Goal: Task Accomplishment & Management: Use online tool/utility

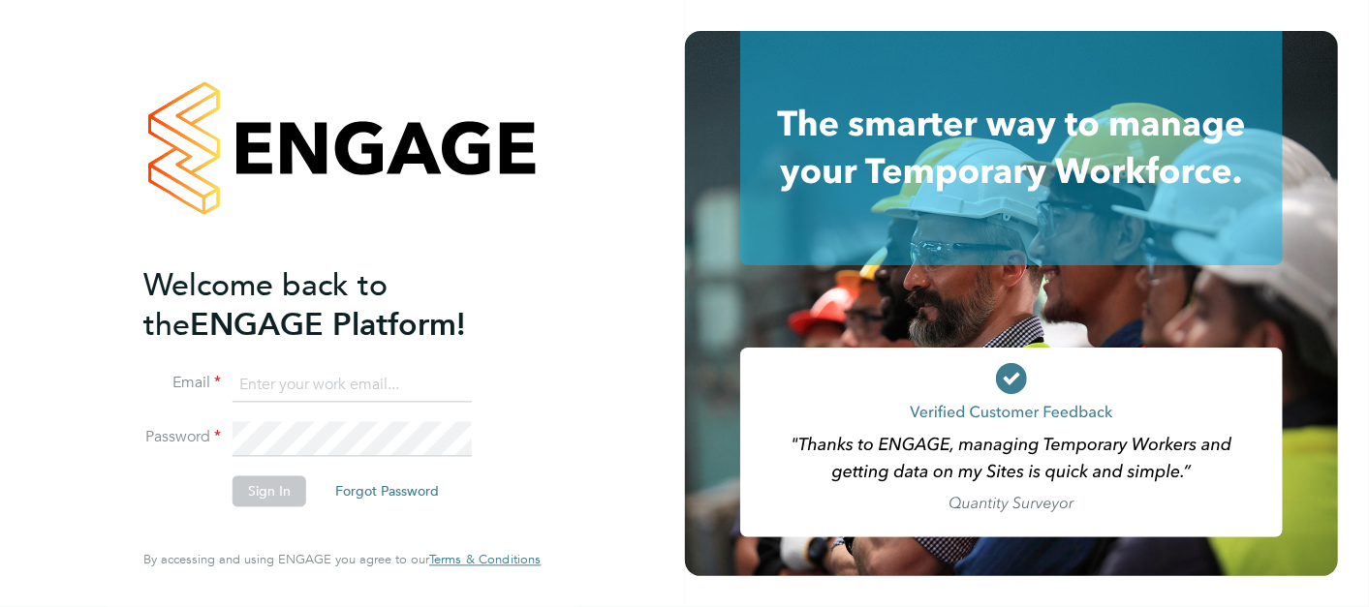
click at [279, 362] on ng-template "Welcome back to the ENGAGE Platform! Email Password Sign In Forgot Password" at bounding box center [332, 395] width 378 height 261
click at [286, 387] on input at bounding box center [351, 385] width 239 height 35
type input "b"
type input "[PERSON_NAME][EMAIL_ADDRESS][PERSON_NAME][PERSON_NAME][DOMAIN_NAME]"
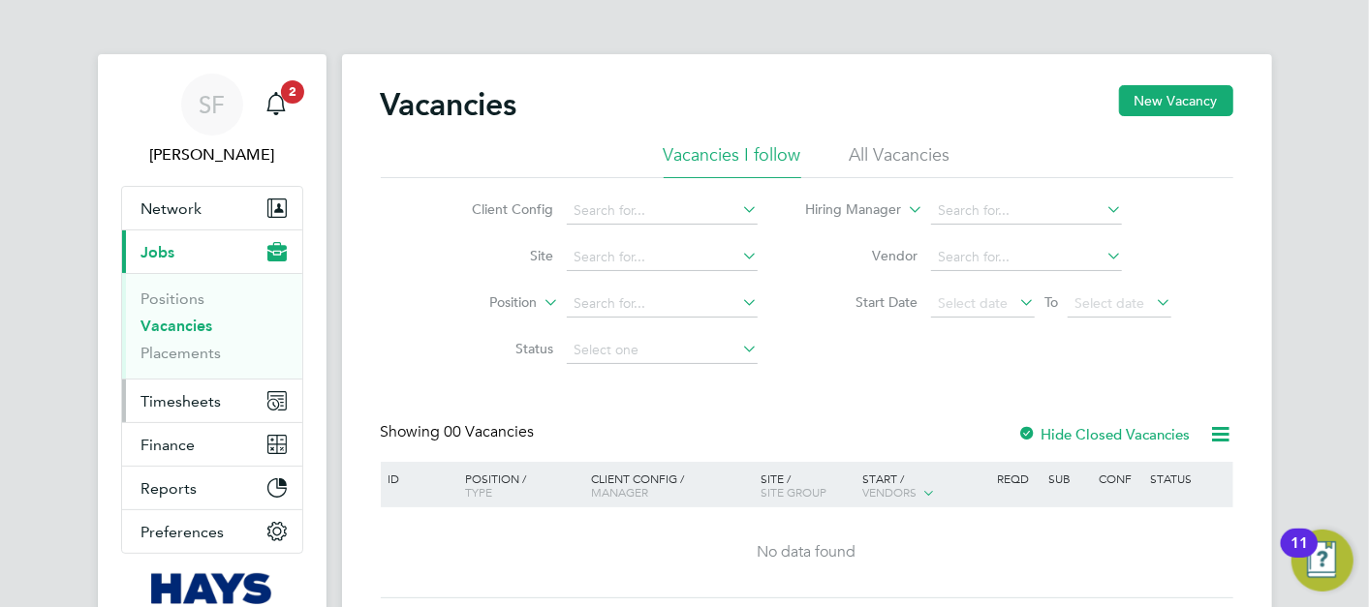
click at [176, 401] on span "Timesheets" at bounding box center [181, 401] width 80 height 18
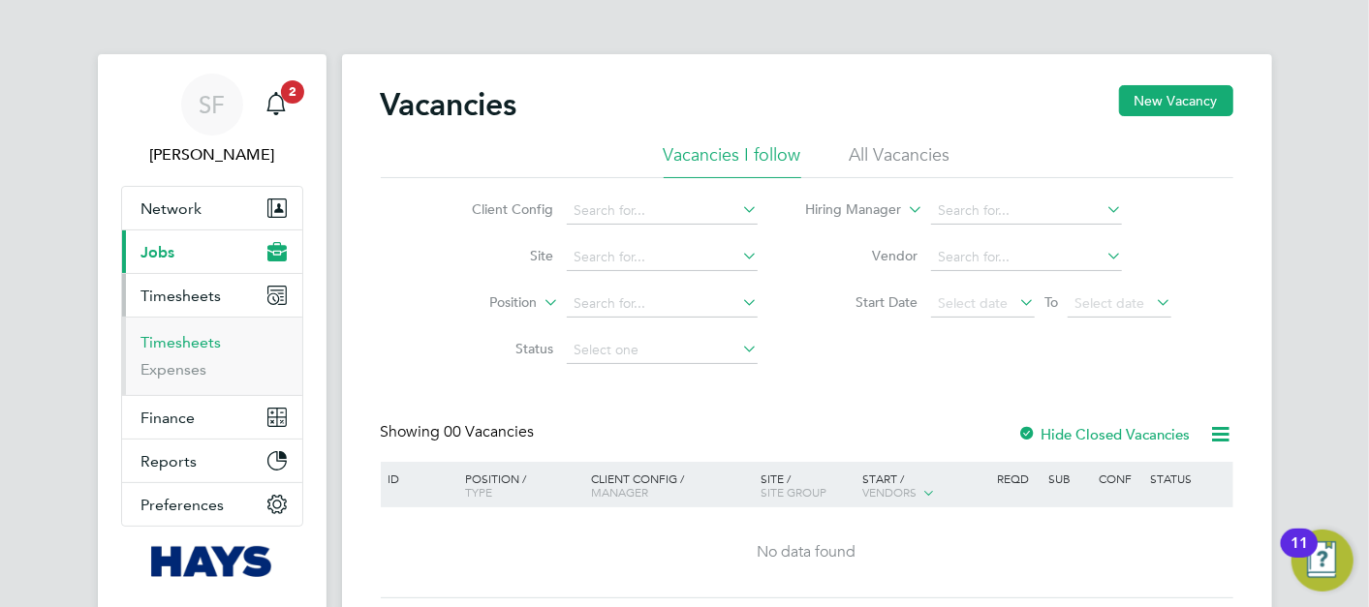
click at [178, 337] on link "Timesheets" at bounding box center [181, 342] width 80 height 18
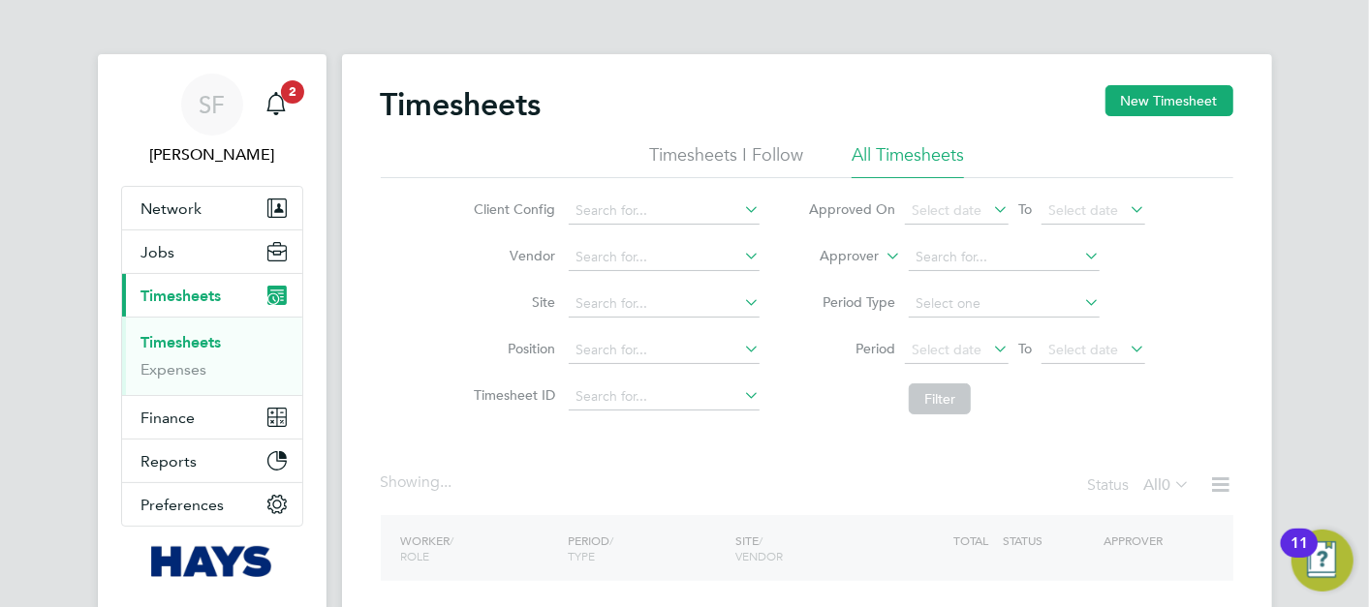
click at [854, 257] on label "Approver" at bounding box center [834, 256] width 87 height 19
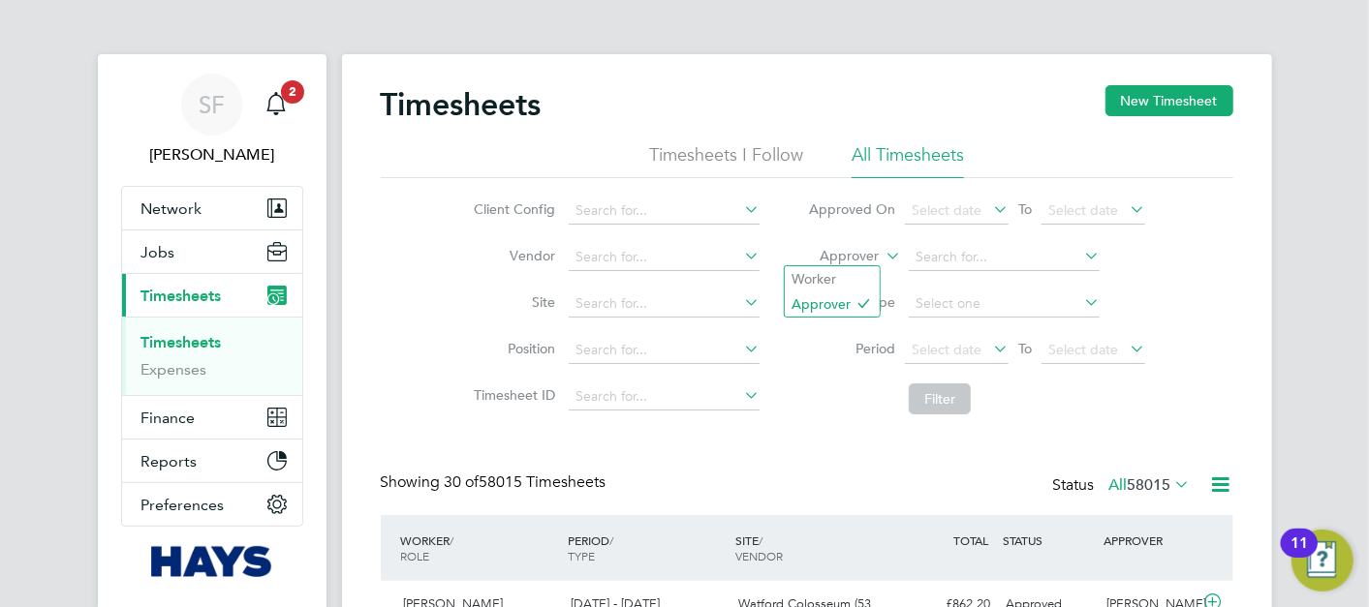
click at [855, 258] on label "Approver" at bounding box center [834, 256] width 87 height 19
click at [835, 279] on li "Worker" at bounding box center [832, 278] width 95 height 25
click at [994, 263] on input at bounding box center [1004, 257] width 191 height 27
click at [1010, 291] on li "[PERSON_NAME] nne [PERSON_NAME]" at bounding box center [1005, 283] width 192 height 26
type input "[PERSON_NAME]"
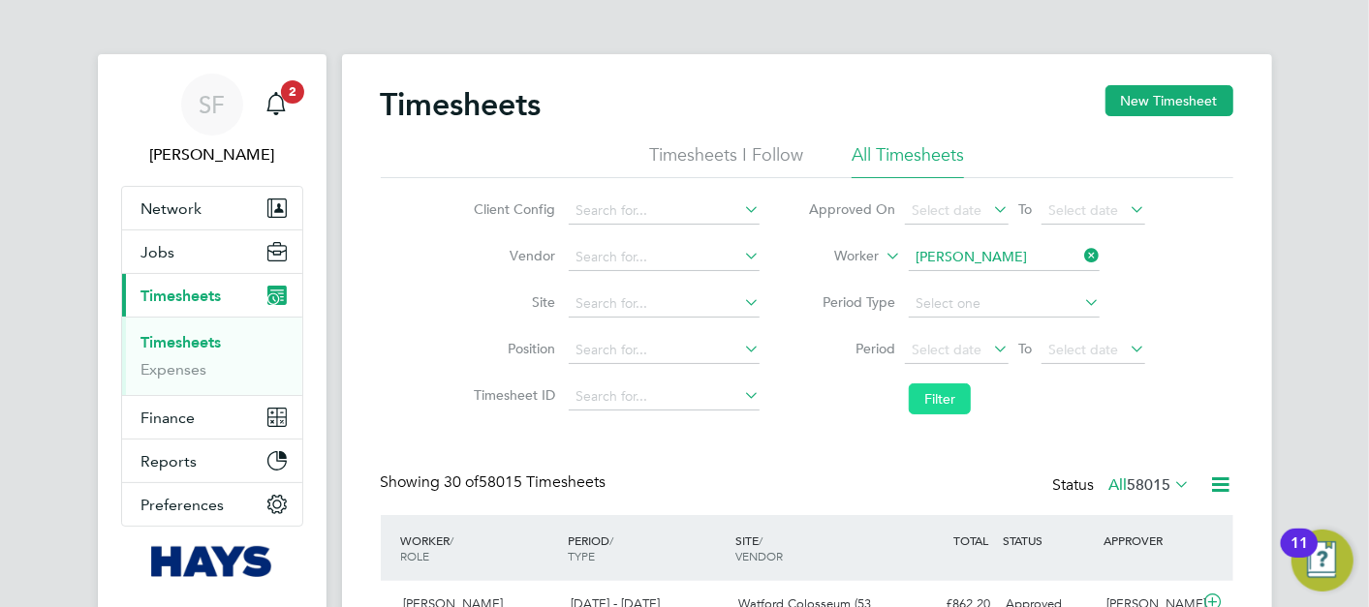
click at [947, 398] on button "Filter" at bounding box center [940, 399] width 62 height 31
click at [1080, 258] on icon at bounding box center [1080, 255] width 0 height 27
click at [985, 263] on input at bounding box center [1004, 257] width 191 height 27
drag, startPoint x: 996, startPoint y: 257, endPoint x: 821, endPoint y: 252, distance: 174.4
click at [821, 252] on li "Worker [PERSON_NAME]" at bounding box center [977, 257] width 386 height 46
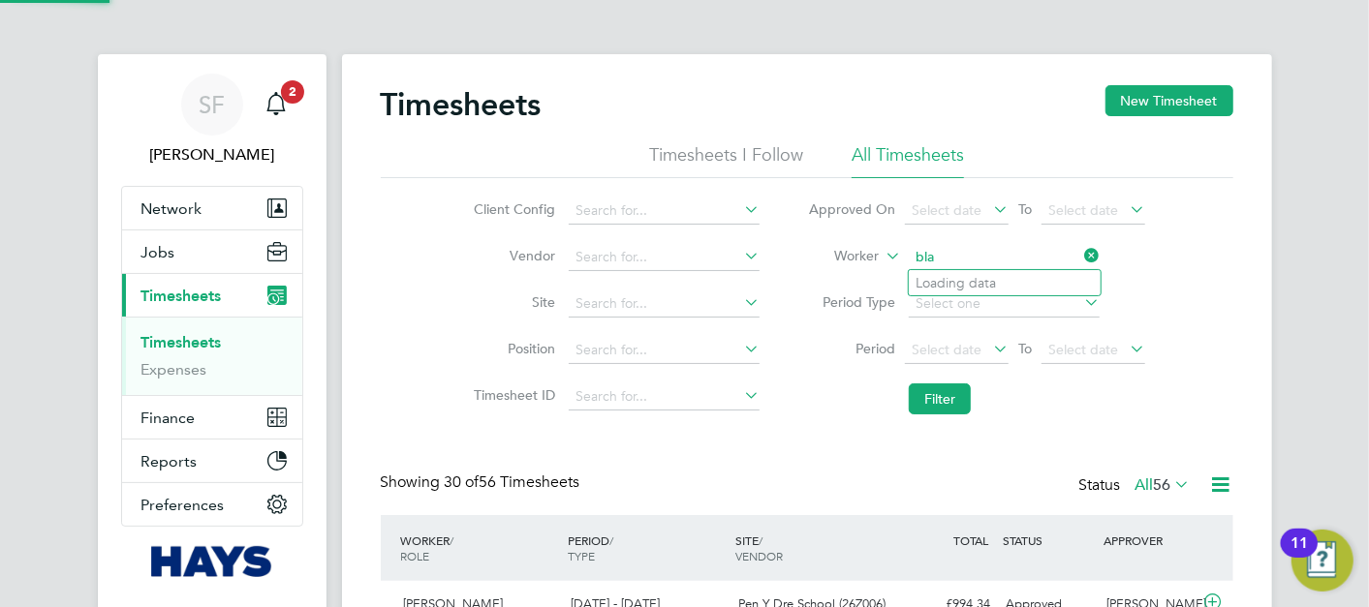
type input "[PERSON_NAME]"
